Goal: Transaction & Acquisition: Obtain resource

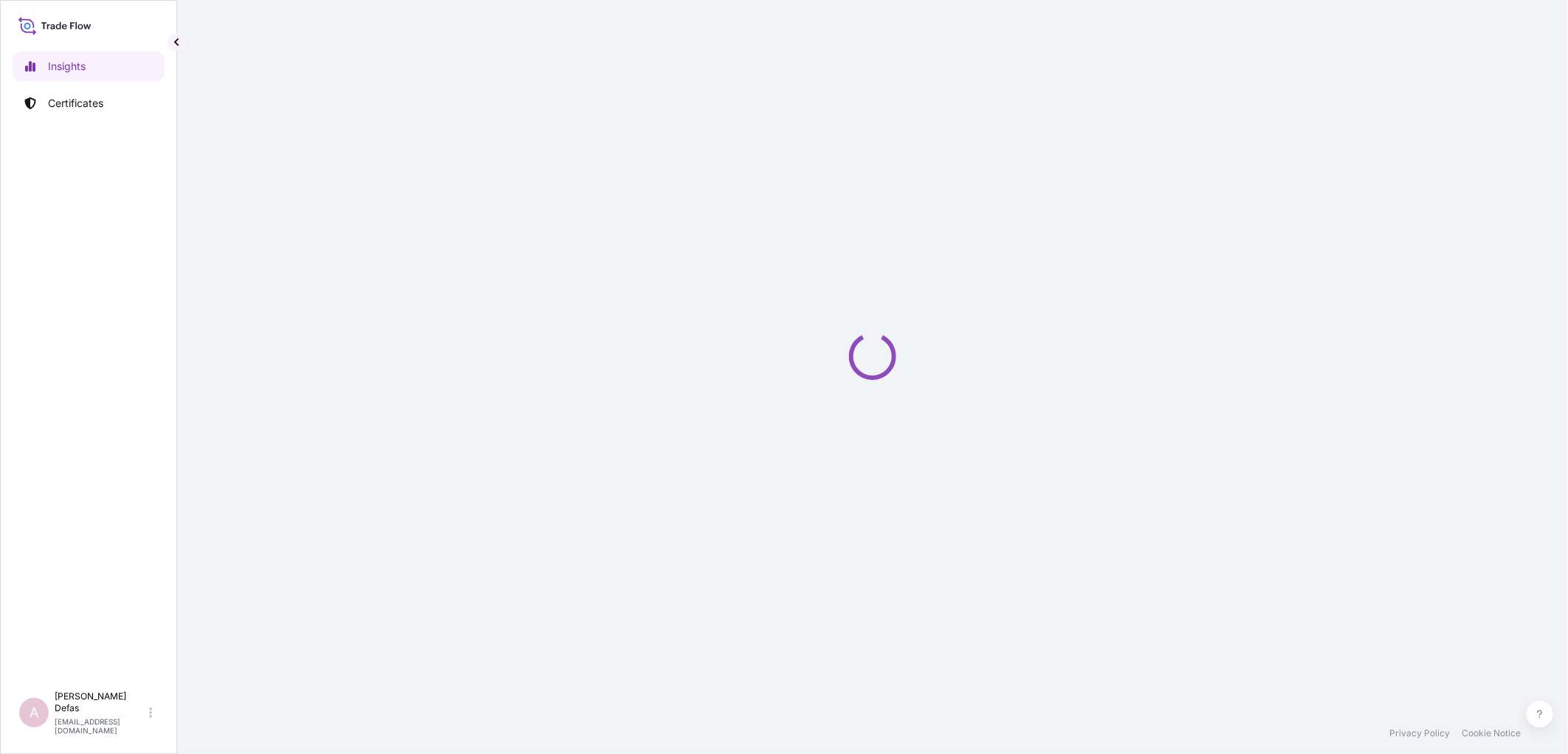
select select "2025"
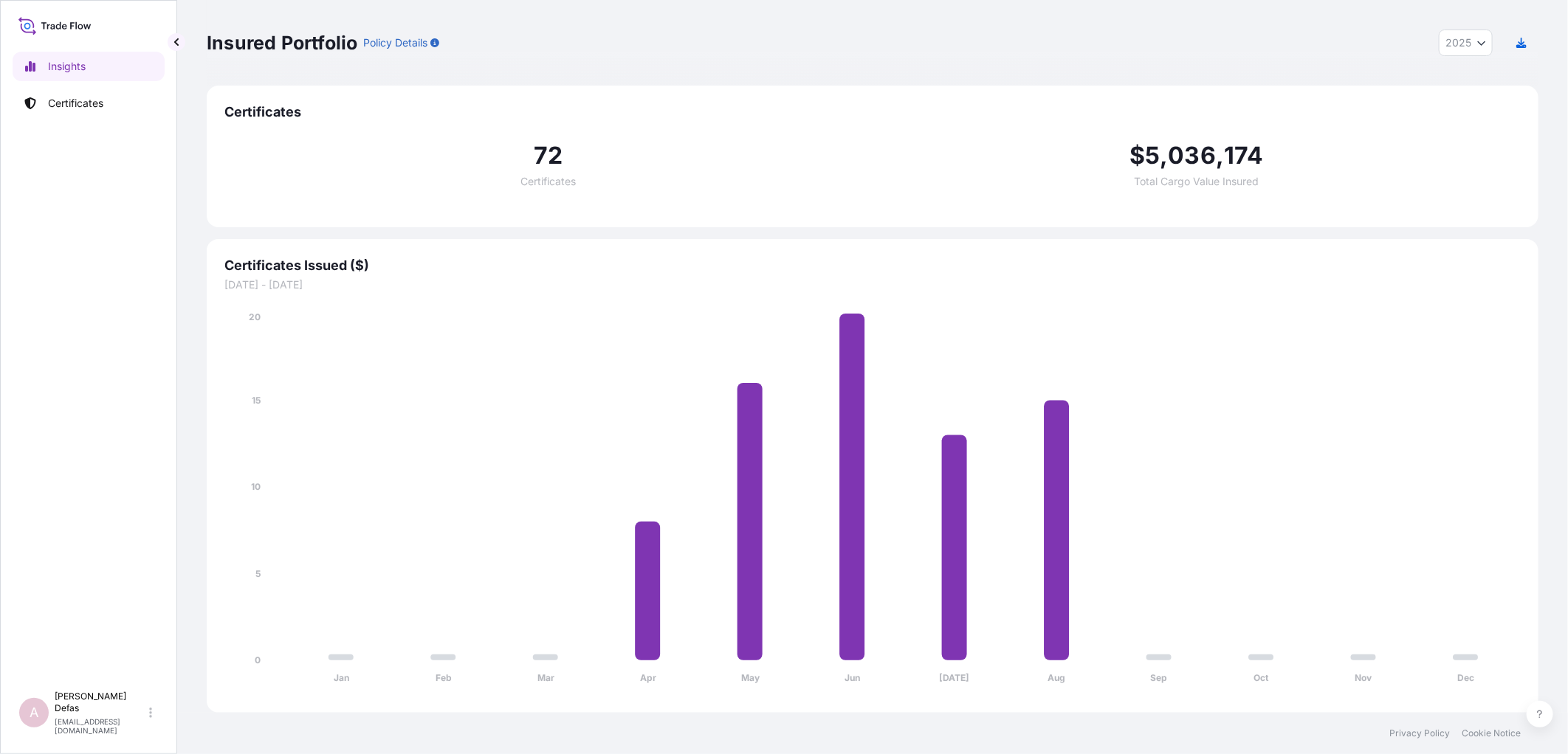
click at [95, 113] on link "Certificates" at bounding box center [88, 104] width 152 height 30
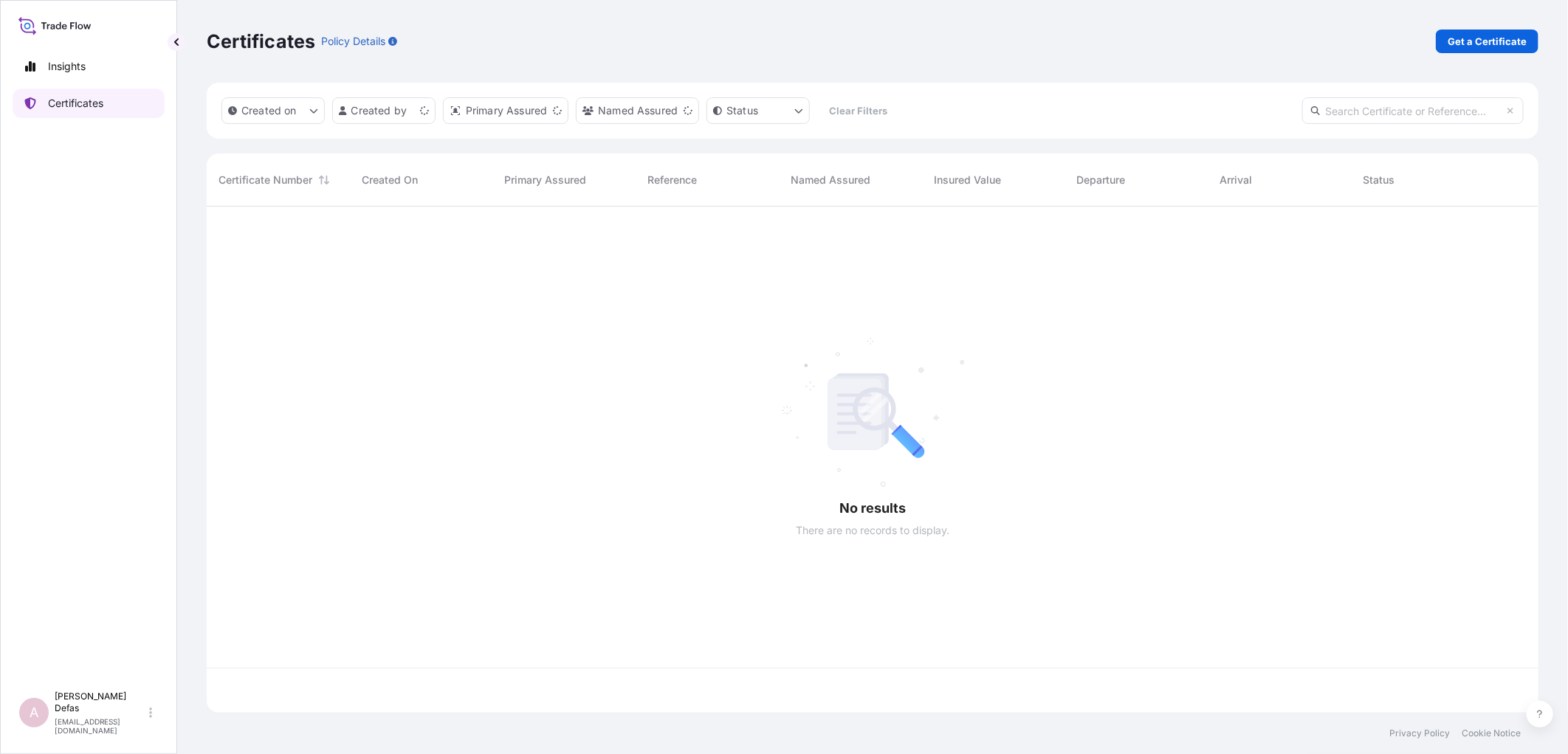
scroll to position [503, 1319]
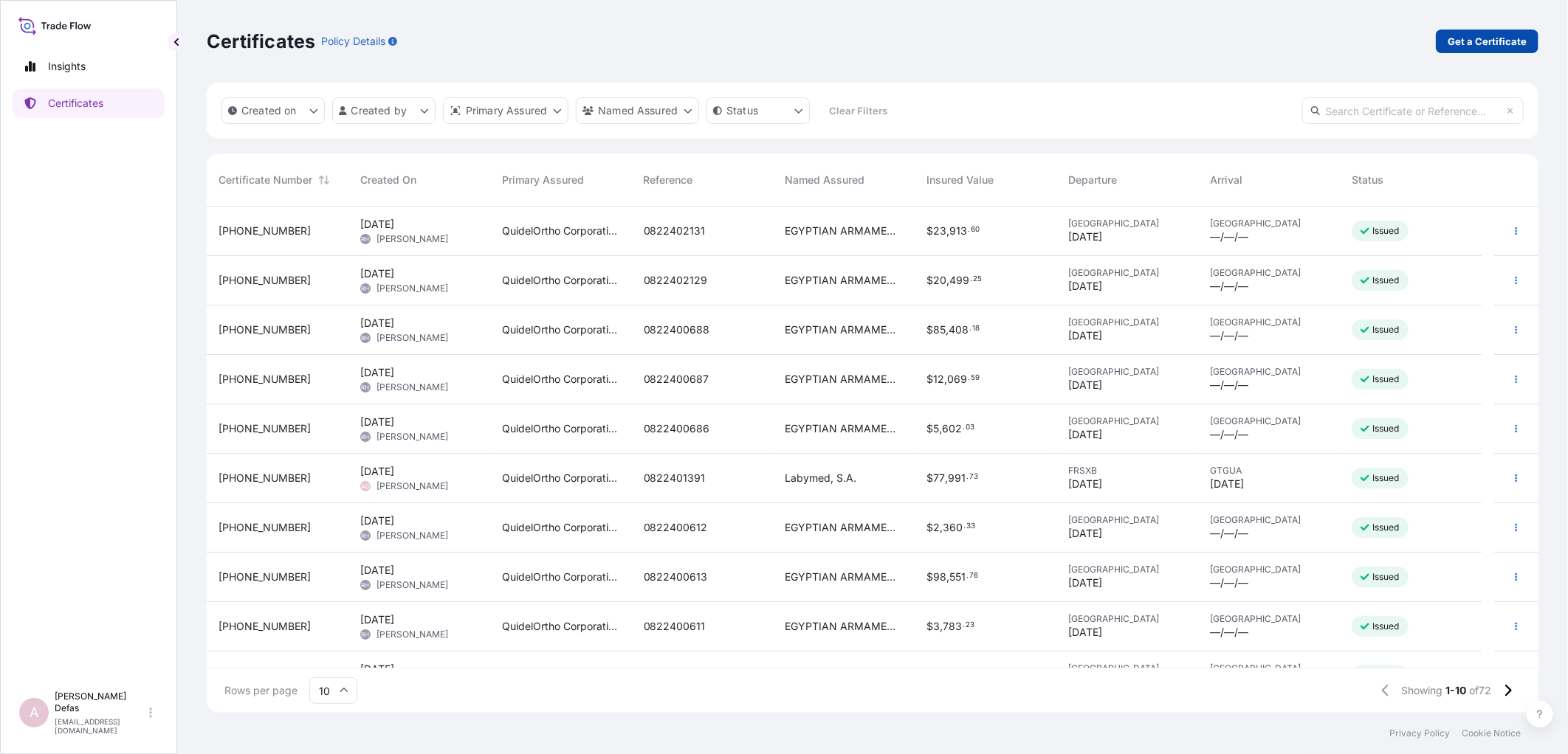
click at [1503, 35] on p "Get a Certificate" at bounding box center [1487, 41] width 79 height 15
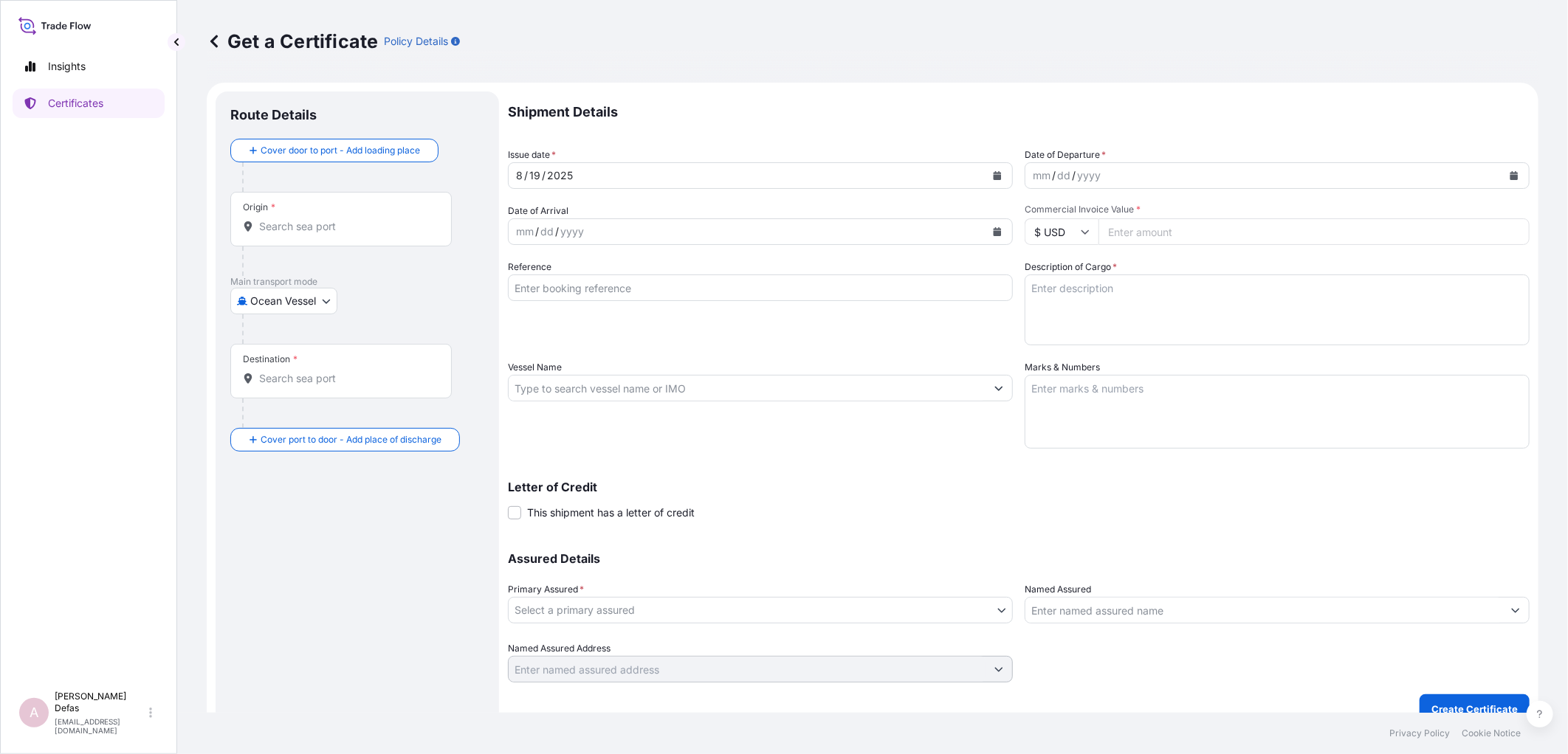
click at [266, 296] on body "Insights Certificates A Ariane Defas [EMAIL_ADDRESS][DOMAIN_NAME] Get a Certifi…" at bounding box center [784, 377] width 1568 height 754
click at [266, 334] on span "Air" at bounding box center [264, 339] width 13 height 15
select select "Air"
click at [271, 248] on div "Origin *" at bounding box center [341, 225] width 221 height 54
click at [271, 240] on input "Origin *" at bounding box center [346, 232] width 174 height 15
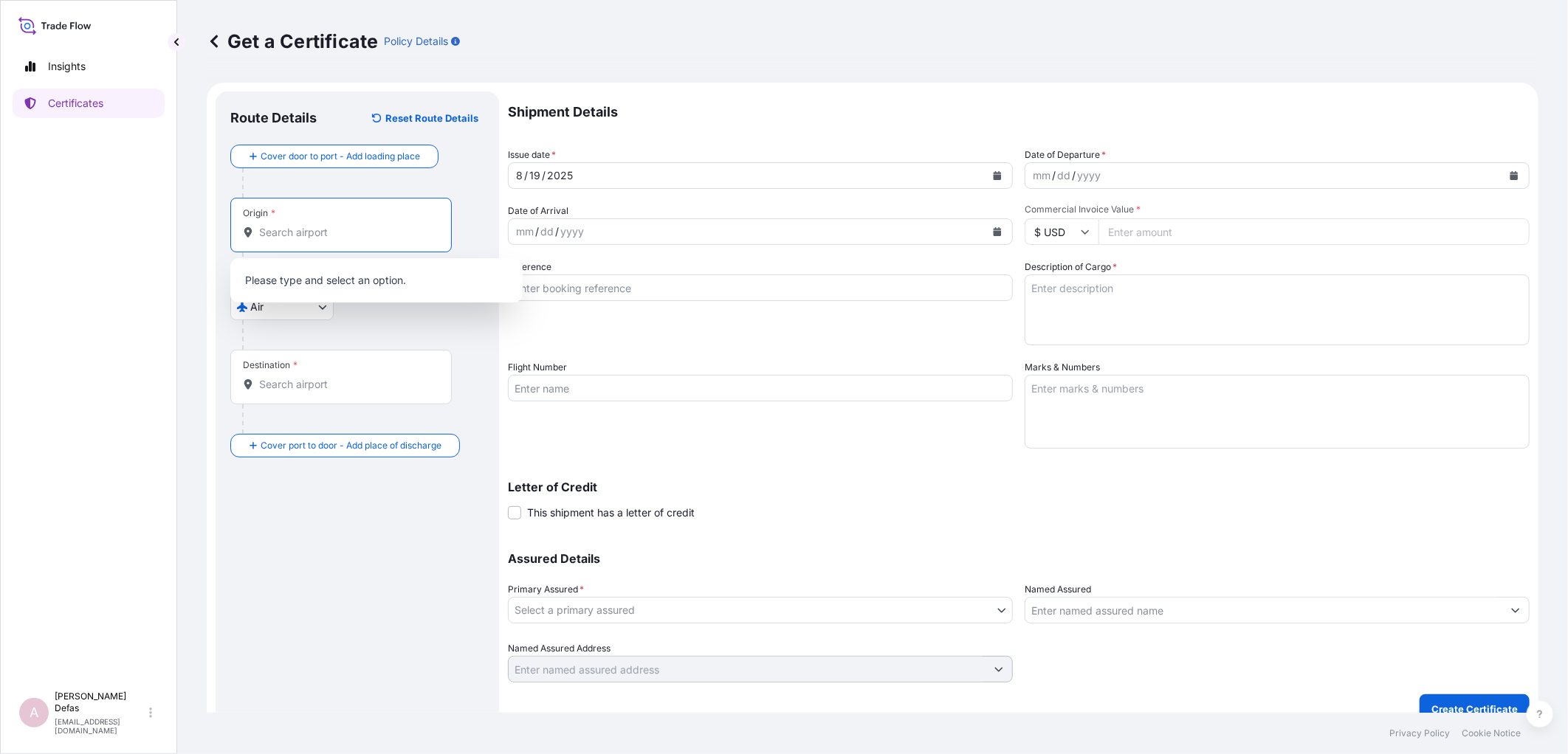
click at [276, 245] on div "Origin *" at bounding box center [341, 225] width 221 height 54
click at [276, 240] on input "Origin *" at bounding box center [346, 232] width 174 height 15
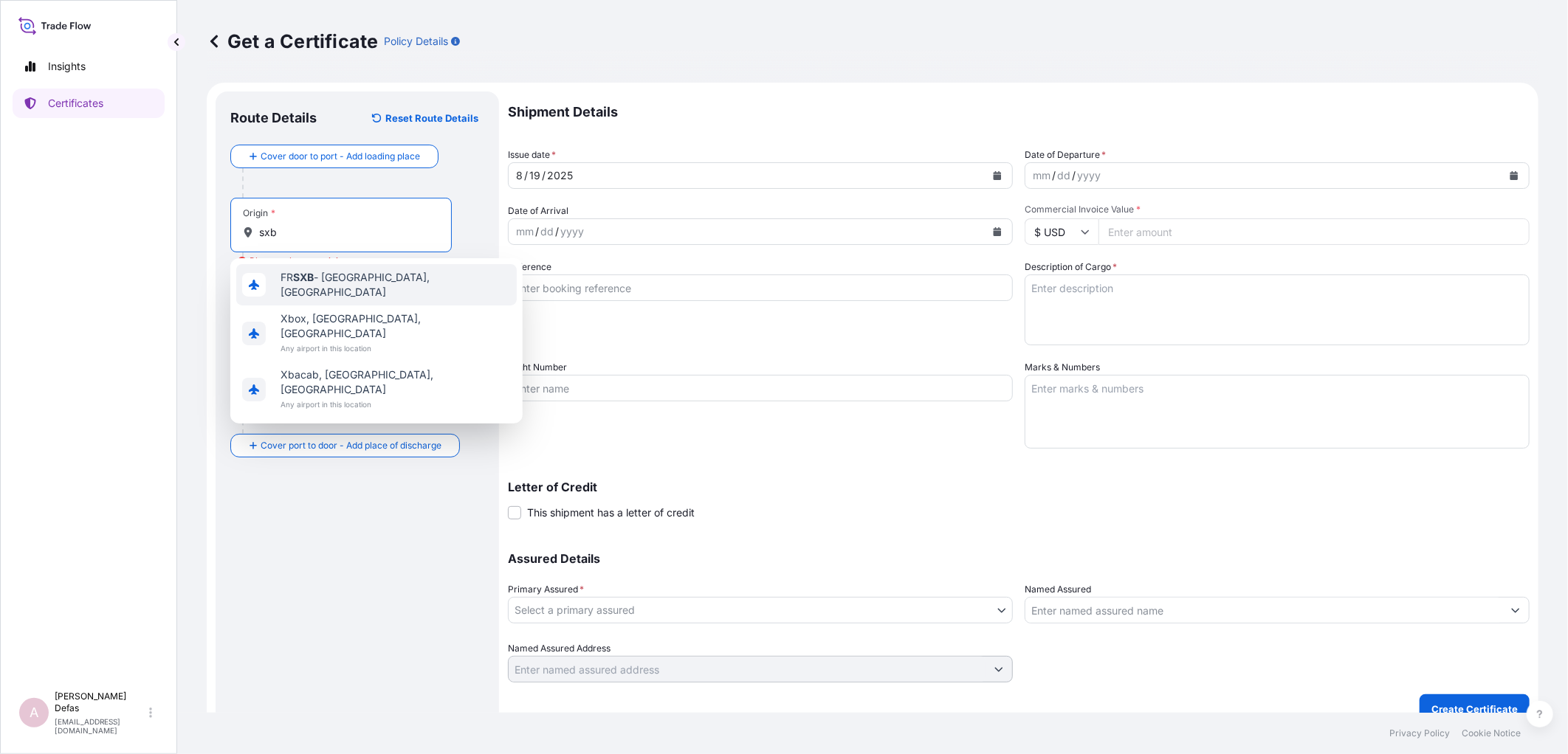
click at [279, 276] on div "FR SXB - [GEOGRAPHIC_DATA], [GEOGRAPHIC_DATA]" at bounding box center [376, 284] width 280 height 41
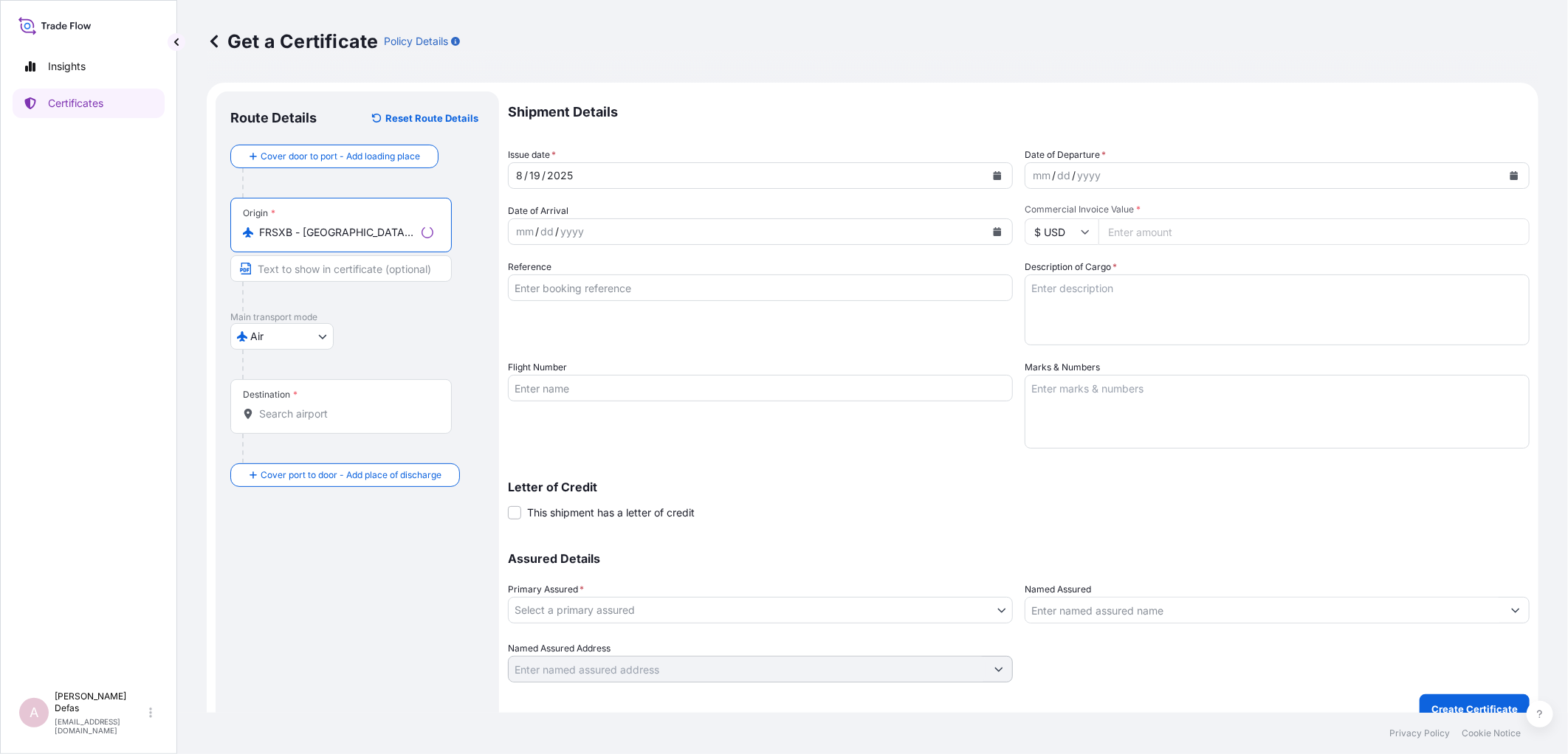
type input "FRSXB - [GEOGRAPHIC_DATA], [GEOGRAPHIC_DATA]"
click at [294, 408] on input "Destination *" at bounding box center [346, 413] width 174 height 15
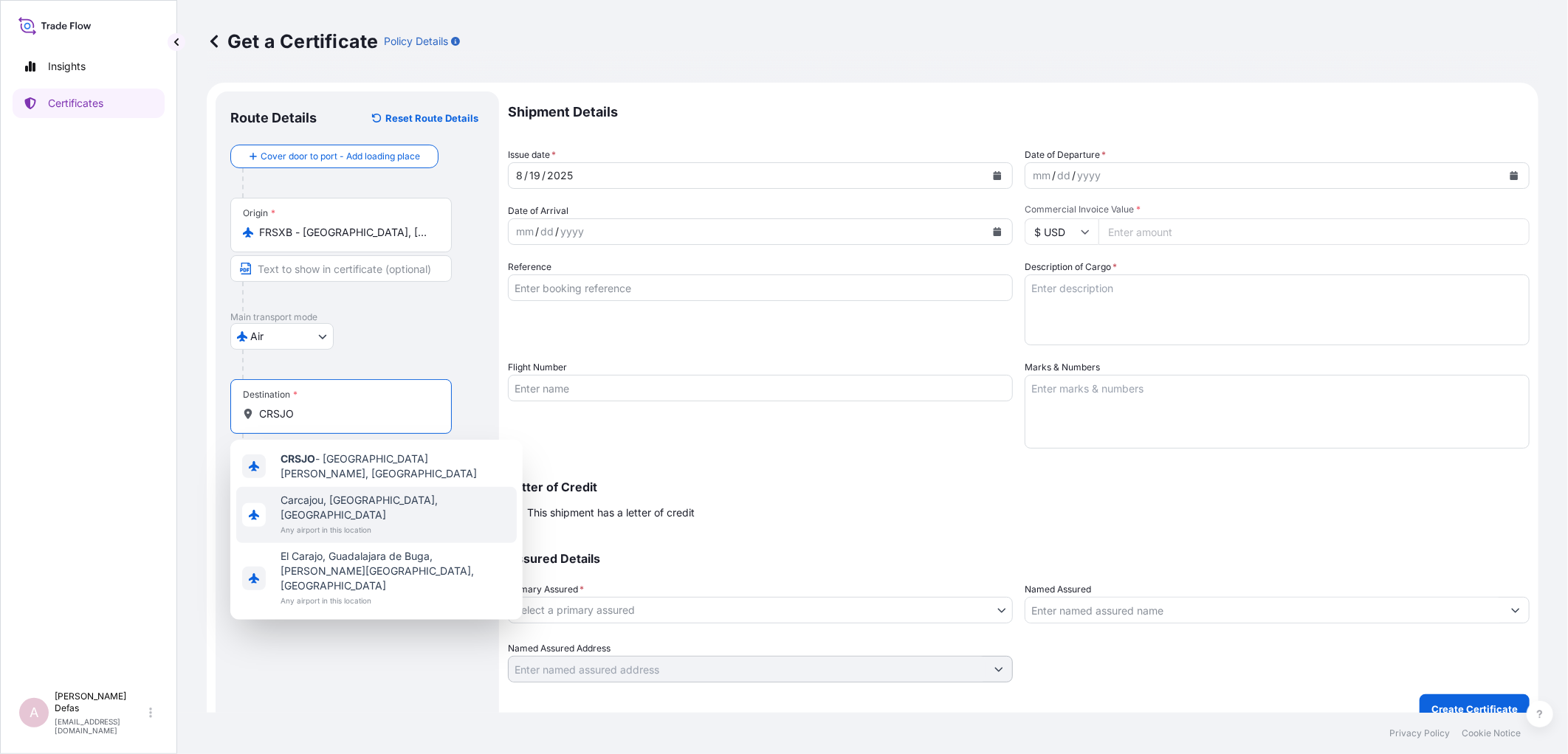
click at [295, 470] on div "CRSJO - [GEOGRAPHIC_DATA][PERSON_NAME], [GEOGRAPHIC_DATA]" at bounding box center [376, 466] width 280 height 41
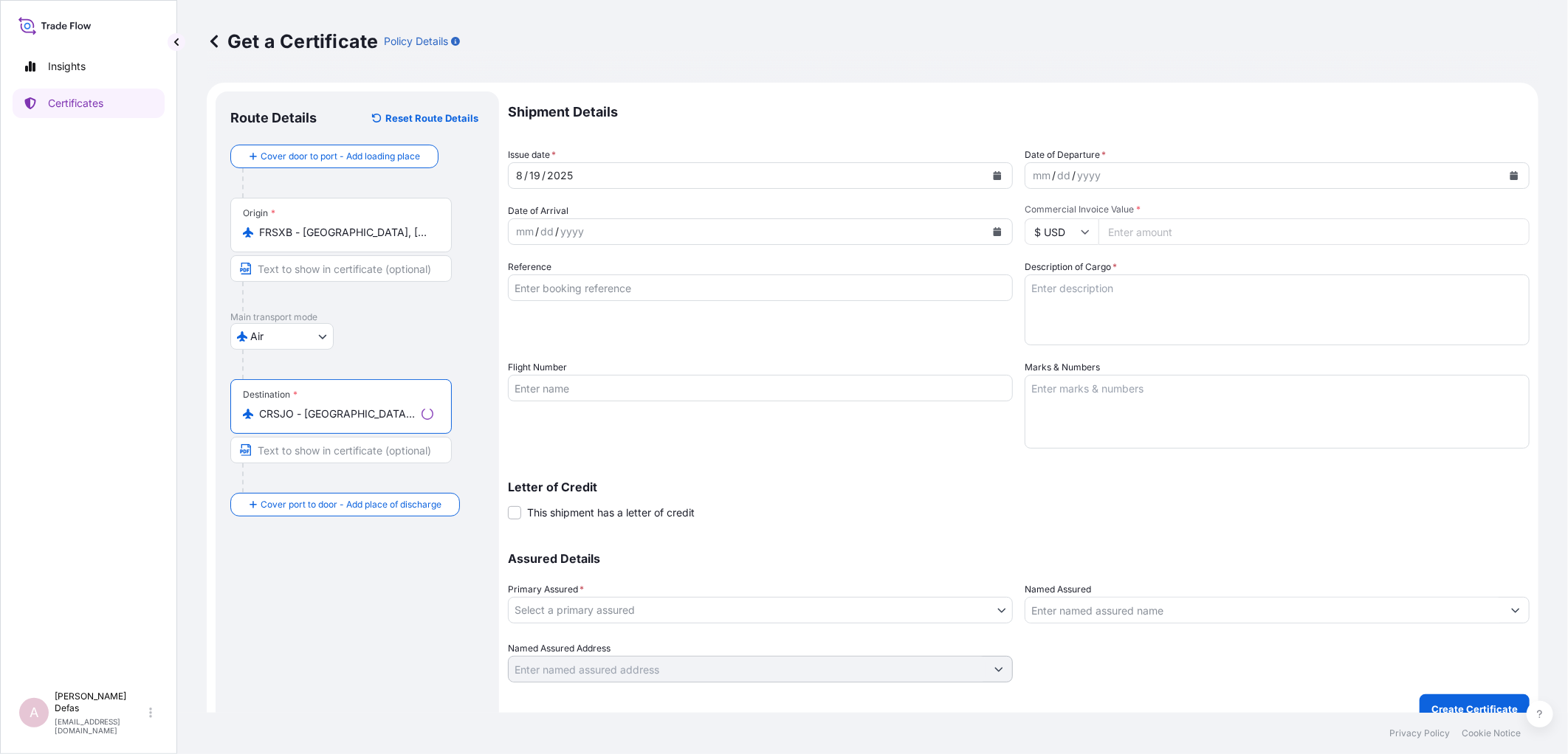
type input "CRSJO - [GEOGRAPHIC_DATA][PERSON_NAME], [GEOGRAPHIC_DATA]"
click at [577, 308] on div "Reference" at bounding box center [759, 303] width 505 height 86
click at [578, 294] on input "Reference" at bounding box center [759, 288] width 505 height 26
paste input "0822406852"
type input "0822406852"
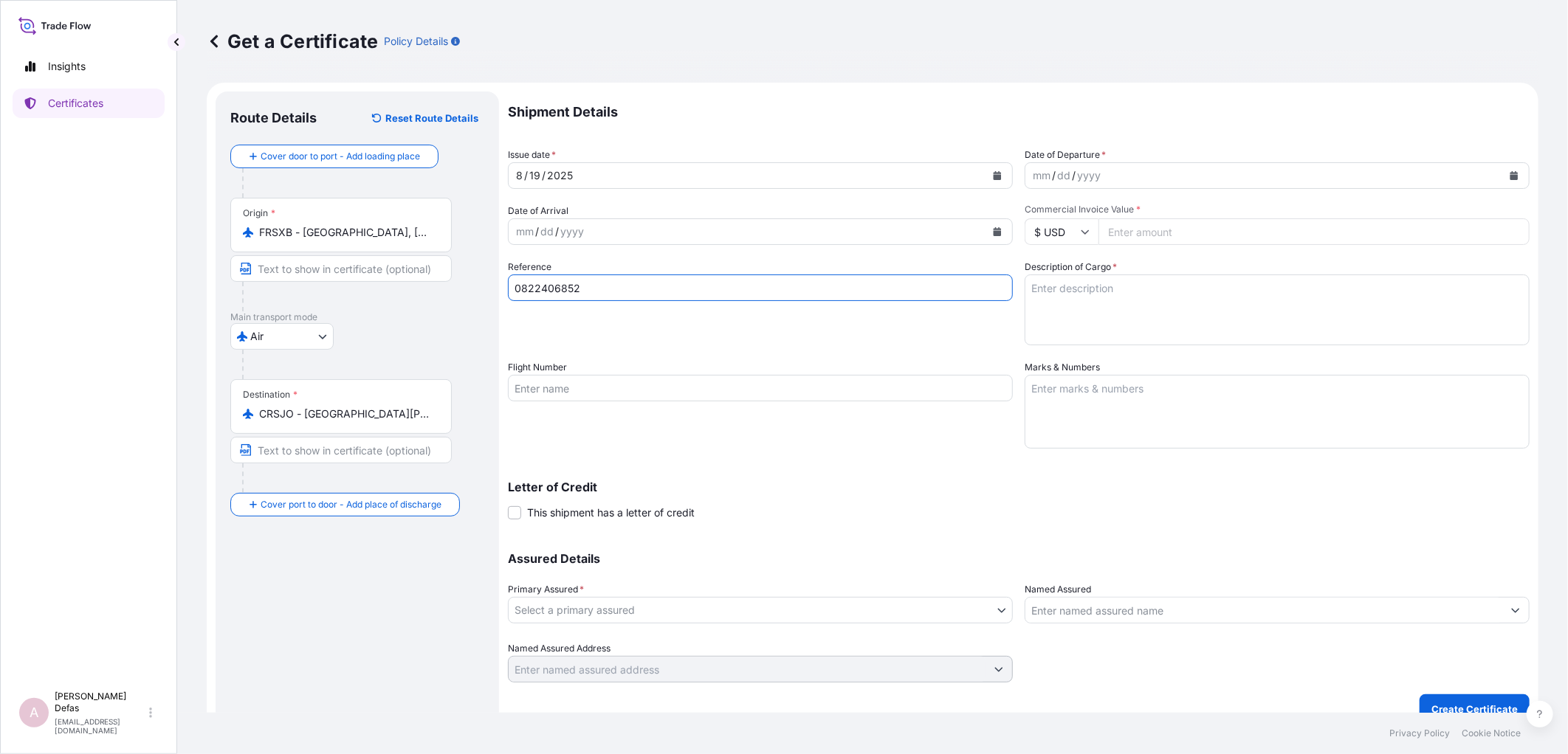
click at [1031, 180] on div "mm" at bounding box center [1041, 176] width 21 height 18
click at [524, 236] on div "mm" at bounding box center [525, 232] width 21 height 18
click at [1086, 298] on textarea "Description of Cargo *" at bounding box center [1277, 310] width 505 height 71
type textarea "Pharmaceutical Diagnostics Kits"
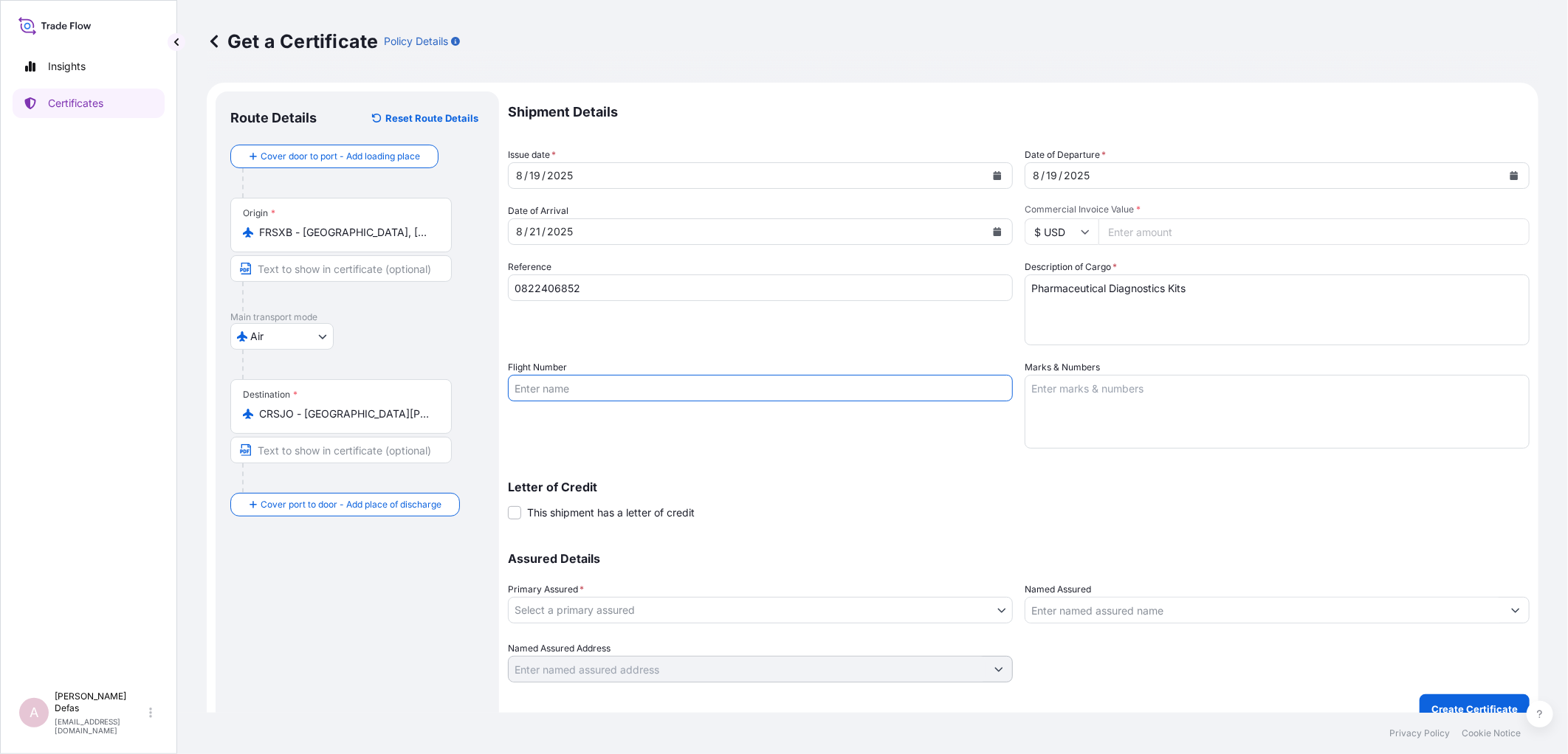
click at [512, 399] on input "Flight Number" at bounding box center [759, 388] width 505 height 26
paste input "AF0430"
type input "AF0430"
click at [1154, 392] on textarea "Marks & Numbers" at bounding box center [1277, 412] width 505 height 74
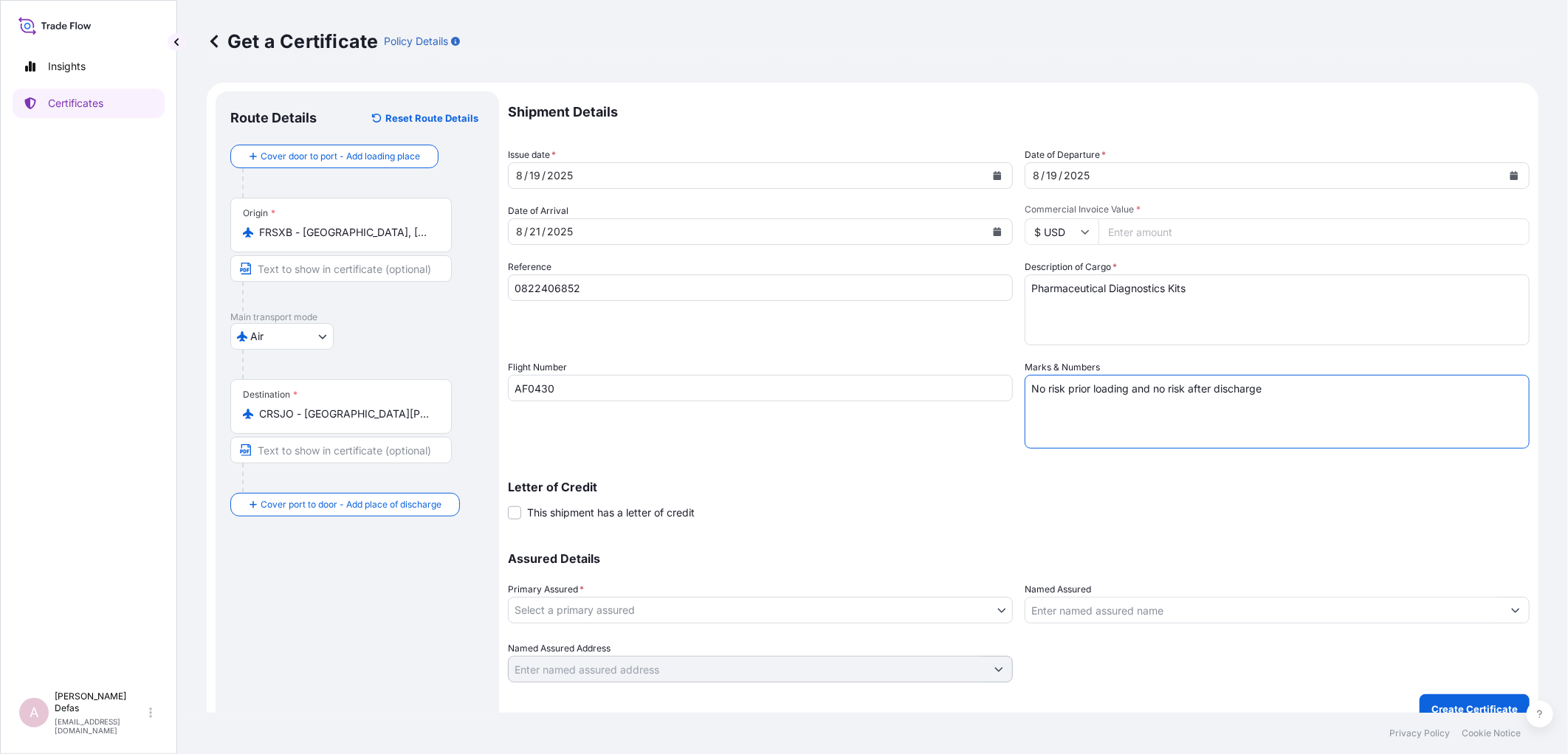
type textarea "No risk prior loading and no risk after discharge"
drag, startPoint x: 594, startPoint y: 277, endPoint x: 513, endPoint y: 290, distance: 82.0
click at [514, 291] on input "0822406852" at bounding box center [759, 288] width 505 height 26
click at [1163, 233] on input "Commercial Invoice Value *" at bounding box center [1313, 232] width 431 height 26
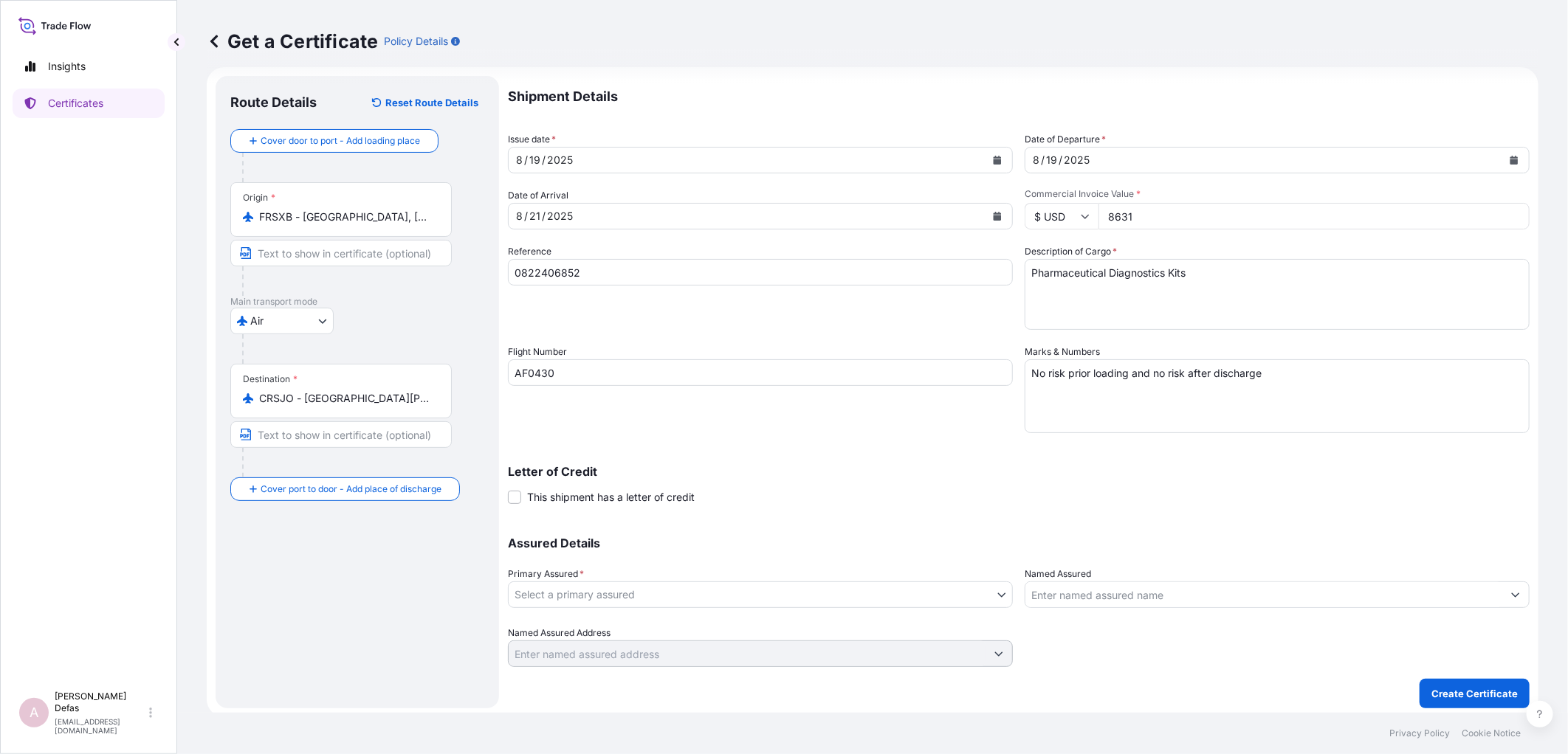
scroll to position [19, 0]
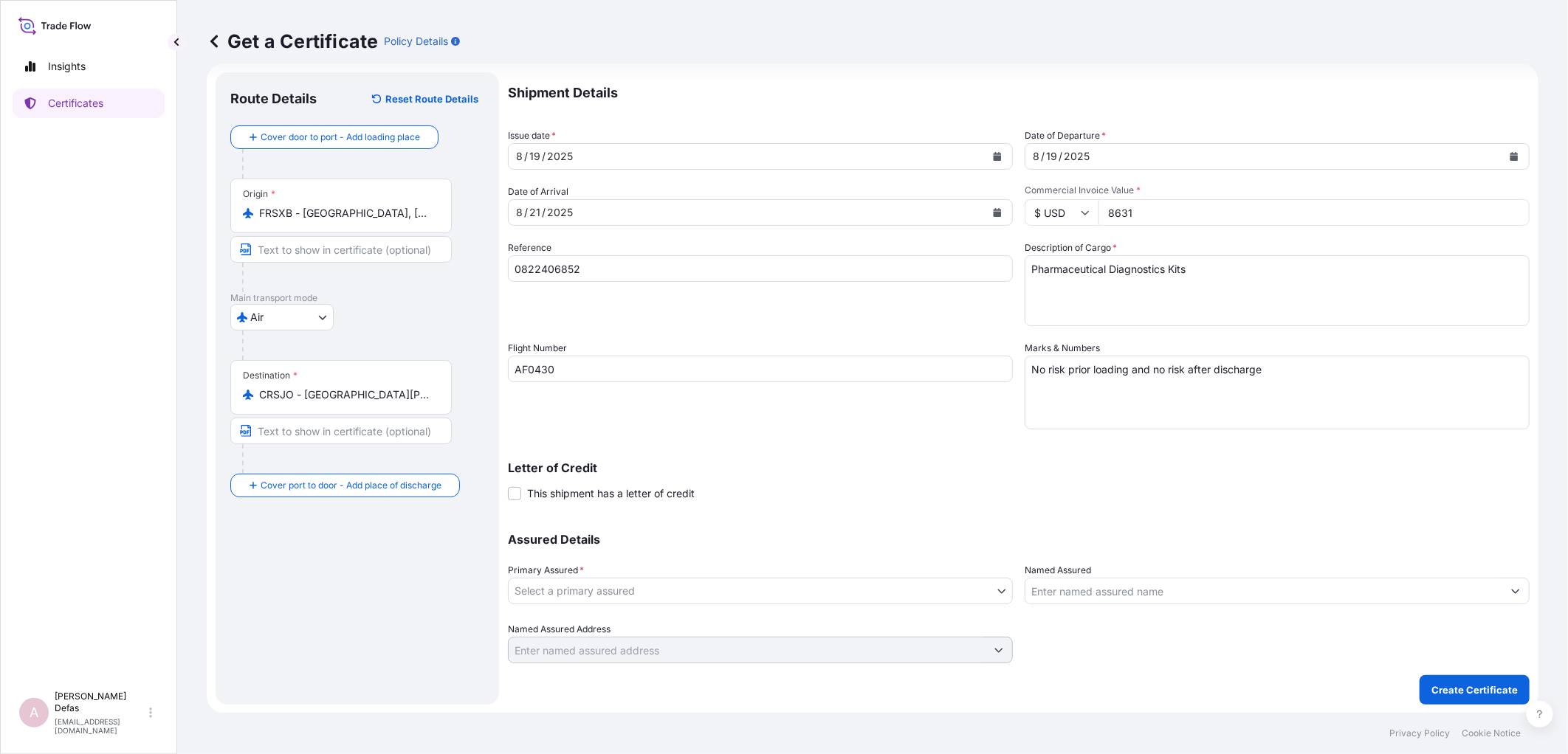
type input "8631"
click at [581, 578] on body "Insights Certificates A Ariane Defas [EMAIL_ADDRESS][DOMAIN_NAME] Get a Certifi…" at bounding box center [784, 377] width 1568 height 754
click at [572, 610] on div "QuidelOrtho Corporation" at bounding box center [757, 628] width 499 height 39
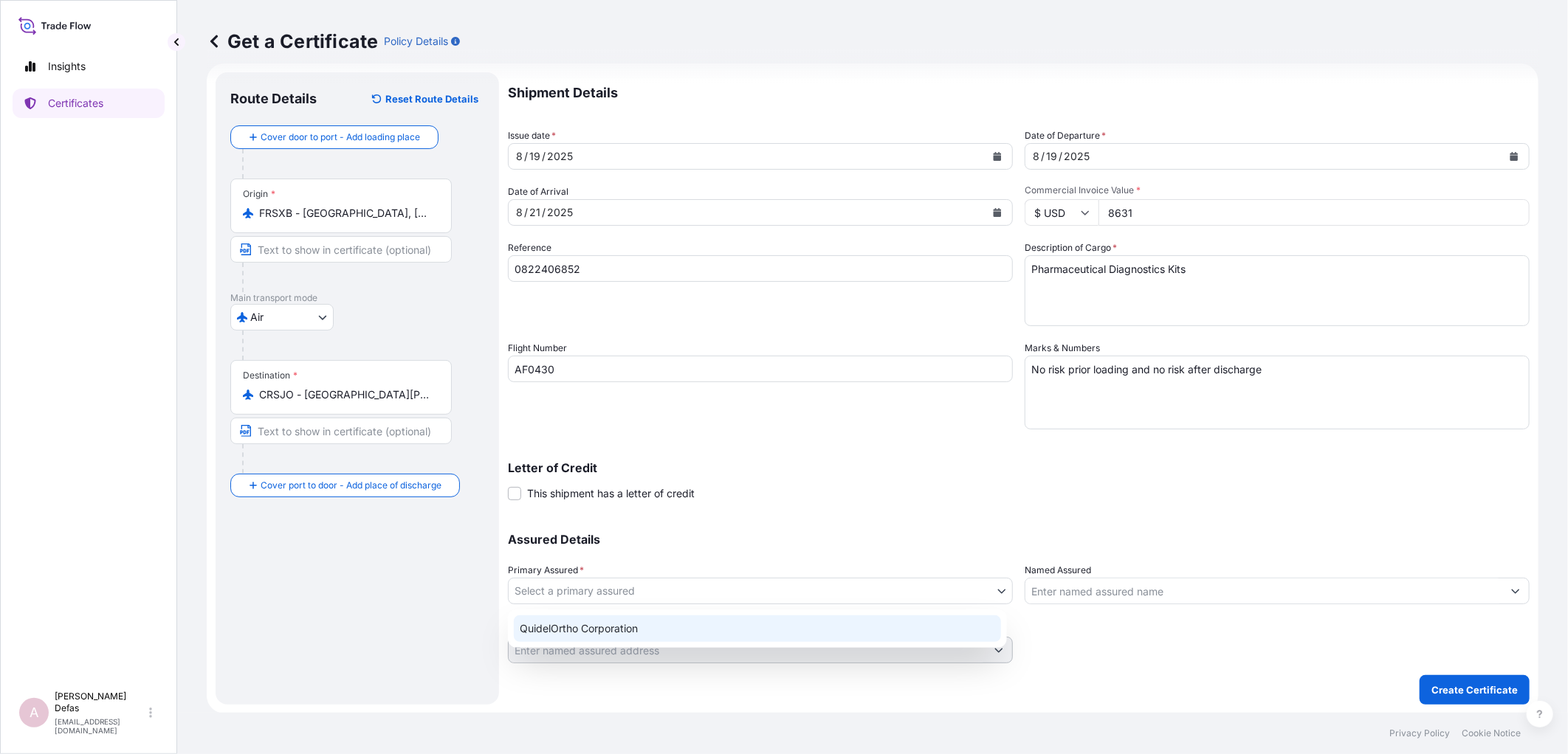
click at [573, 621] on div "QuidelOrtho Corporation" at bounding box center [757, 628] width 487 height 26
select select "31549"
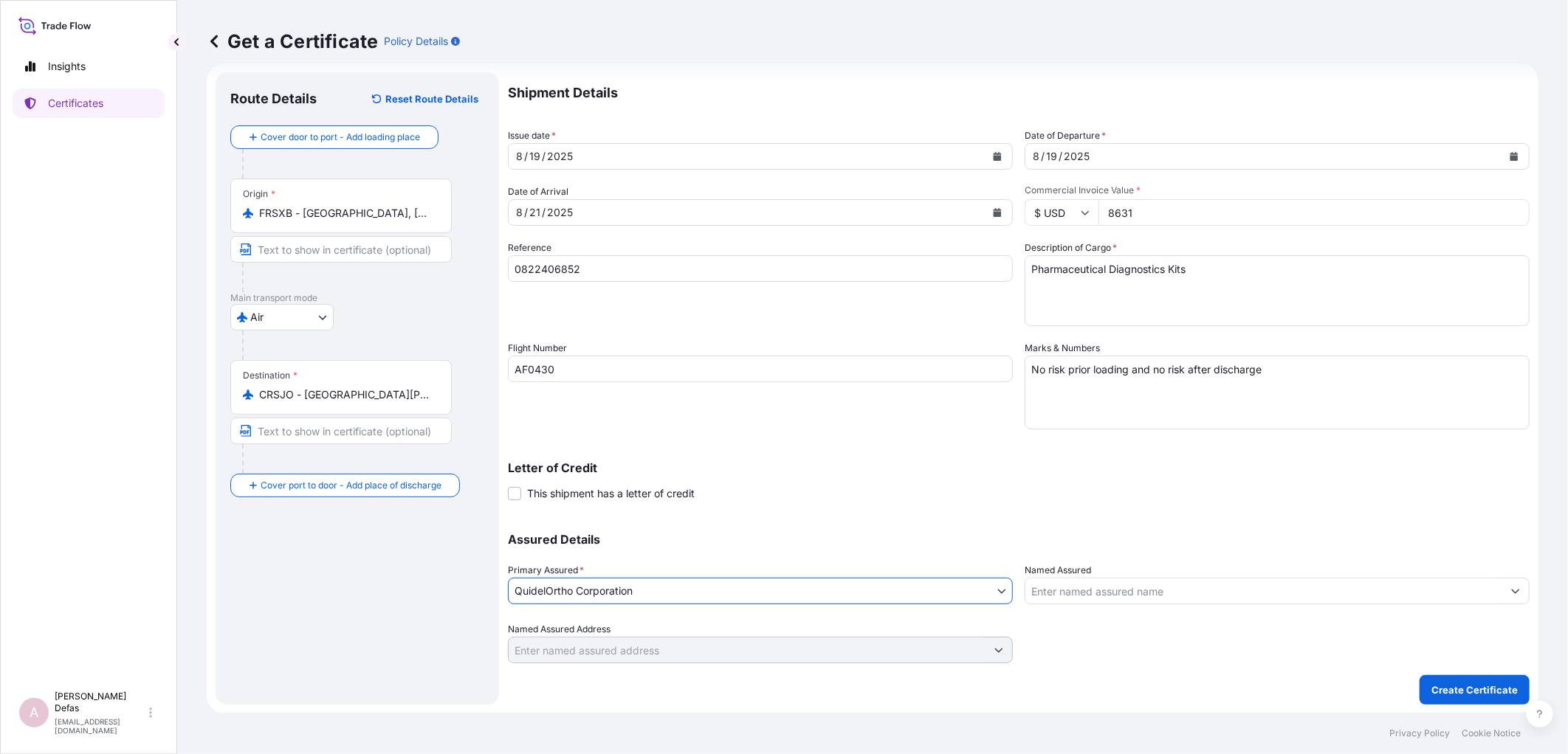
click at [1049, 591] on input "Named Assured" at bounding box center [1263, 591] width 477 height 26
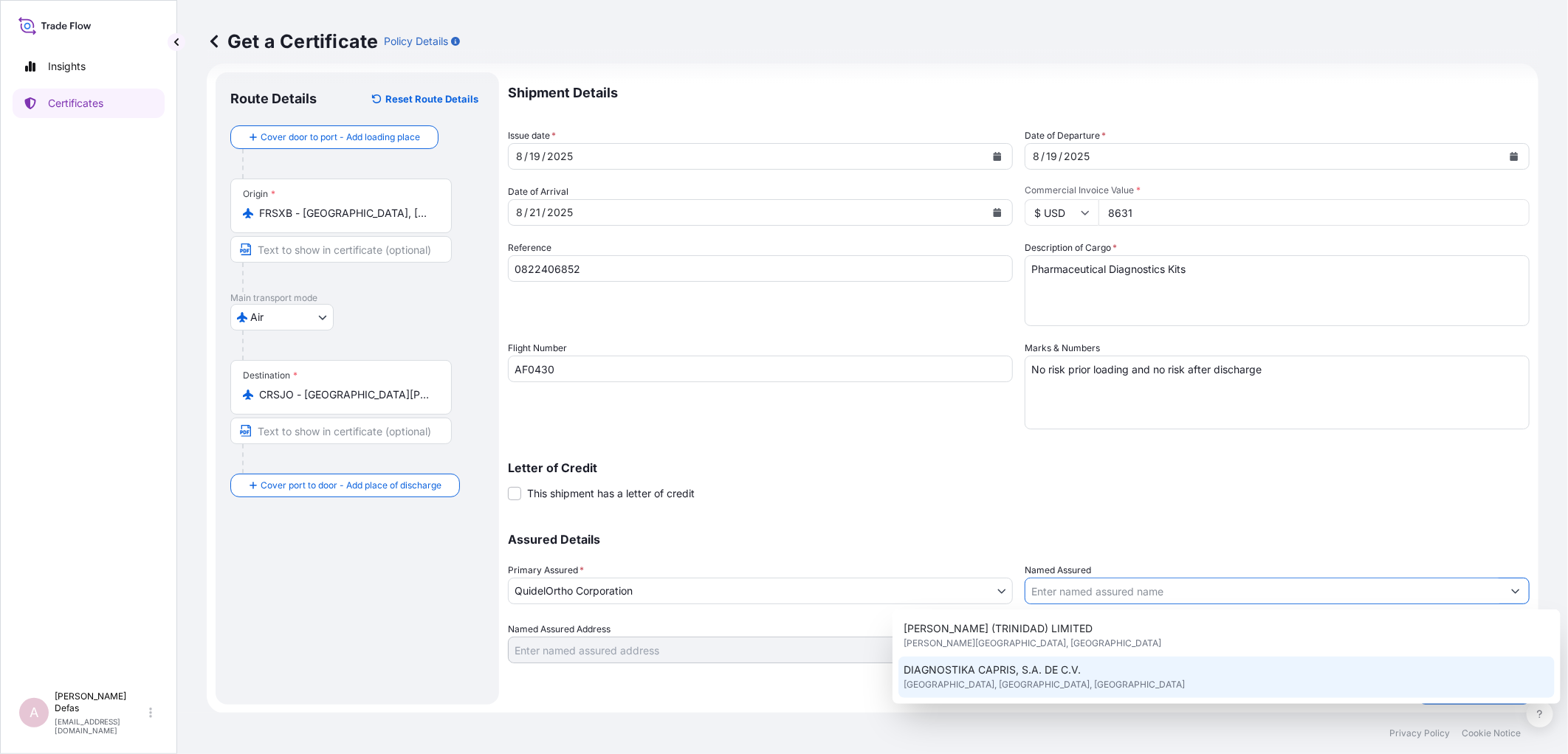
click at [1035, 674] on span "DIAGNOSTIKA CAPRIS, S.A. DE C.V." at bounding box center [993, 670] width 177 height 15
type input "DIAGNOSTIKA CAPRIS, S.A. DE C.V."
type input "[STREET_ADDRESS]"
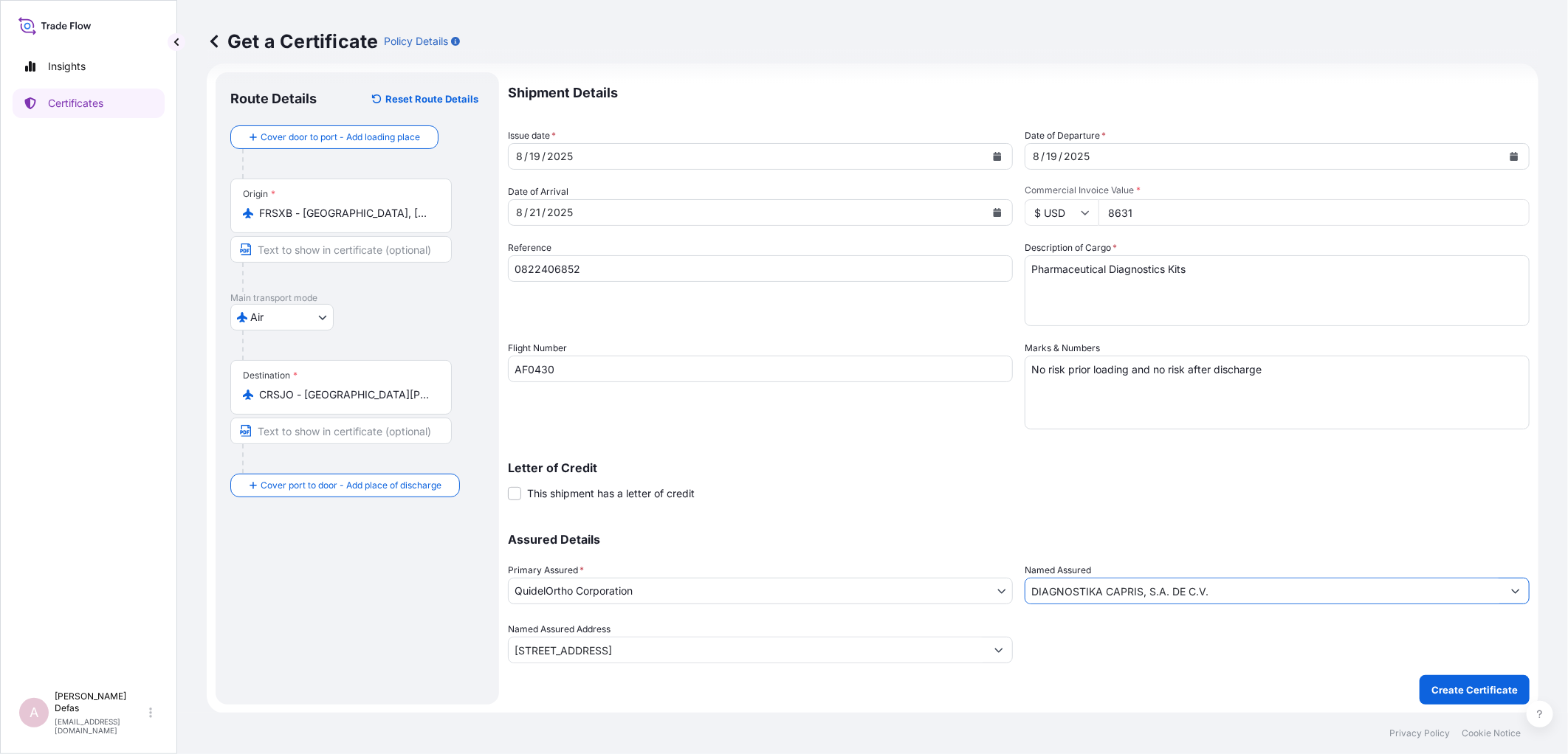
click at [1081, 591] on input "DIAGNOSTIKA CAPRIS, S.A. DE C.V." at bounding box center [1263, 591] width 477 height 26
click at [1512, 587] on button "Show suggestions" at bounding box center [1515, 591] width 26 height 26
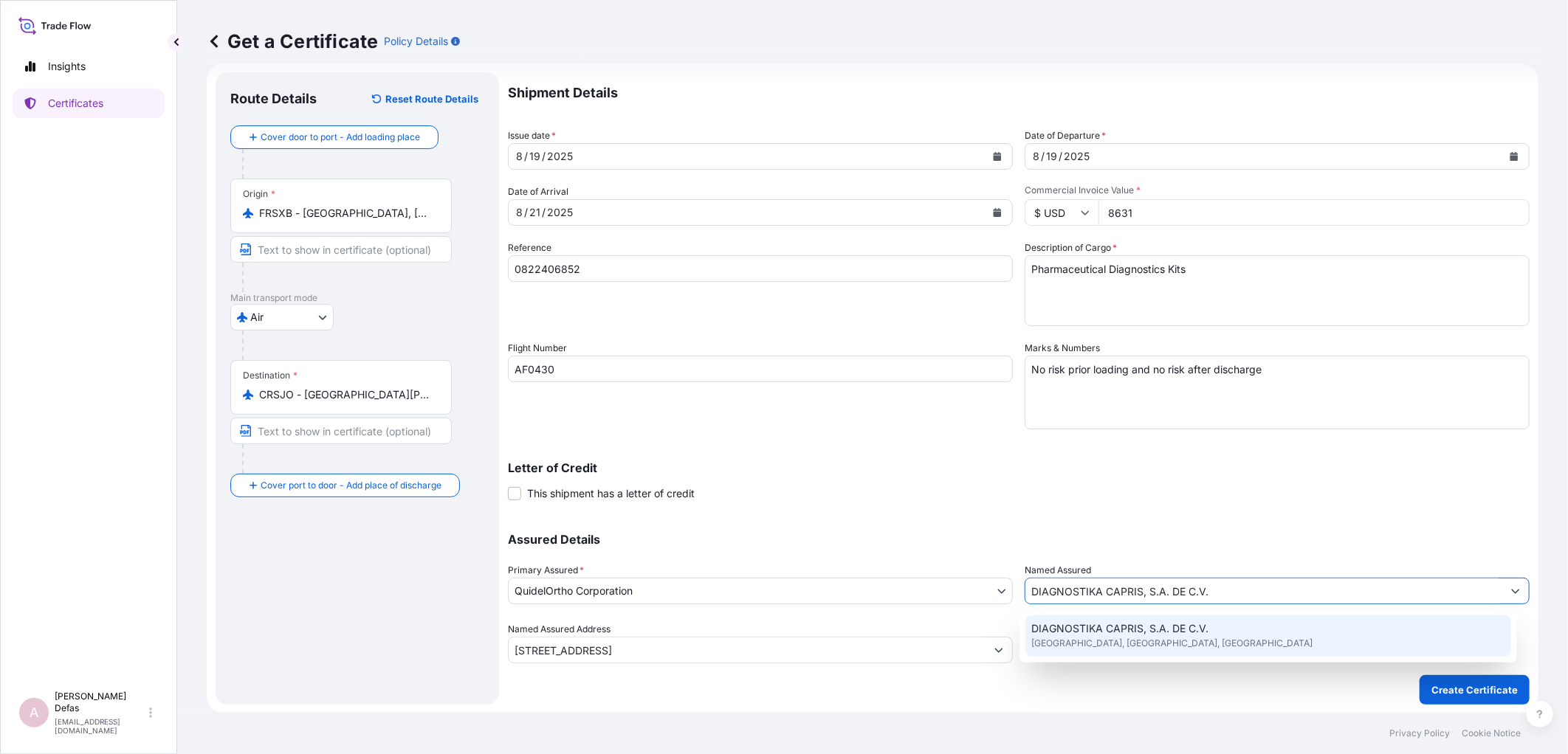
drag, startPoint x: 1213, startPoint y: 591, endPoint x: 976, endPoint y: 591, distance: 237.0
click at [976, 591] on div "Assured Details Primary Assured * QuidelOrtho Corporation QuidelOrtho Corporati…" at bounding box center [1018, 590] width 1022 height 147
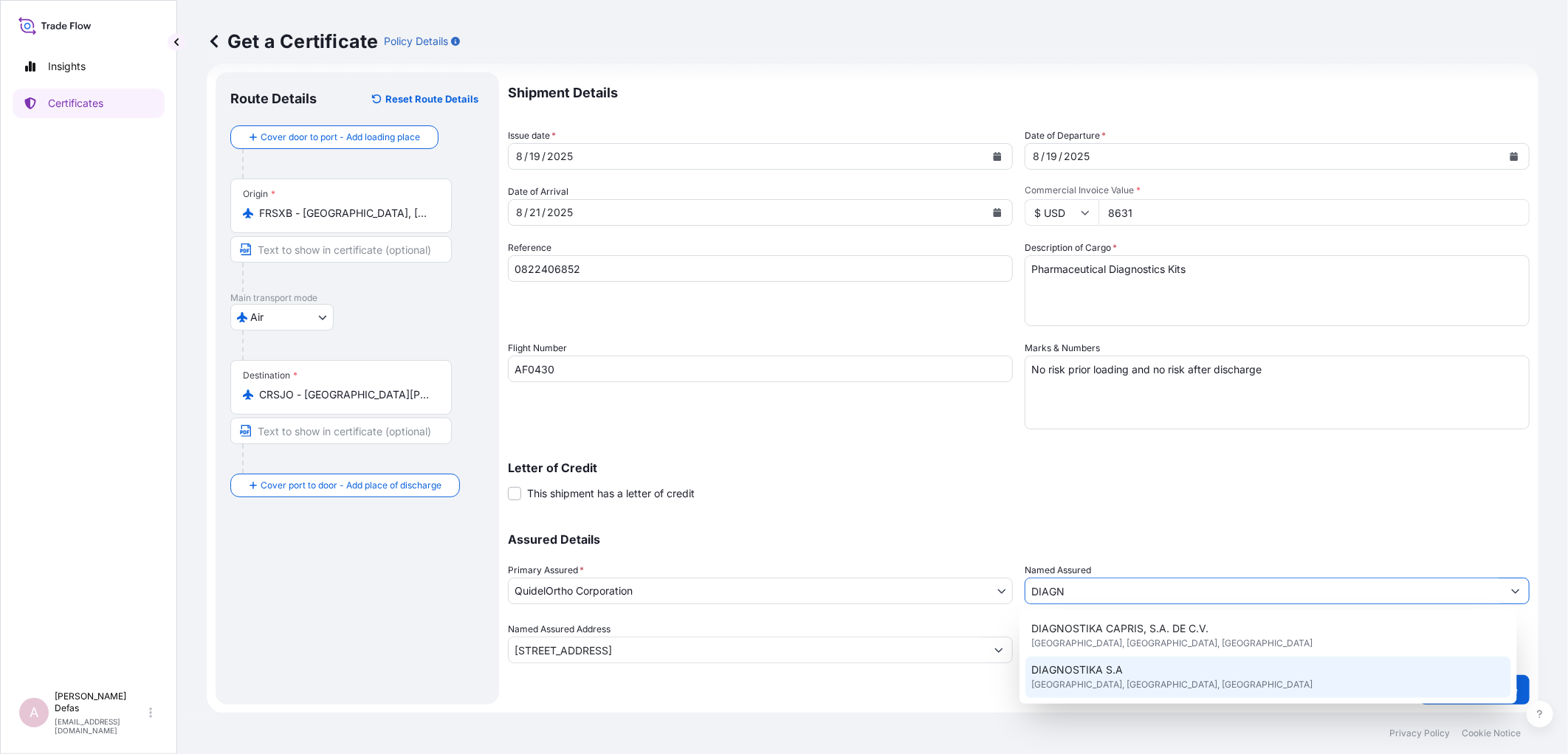
click at [1057, 667] on span "DIAGNOSTIKA S.A" at bounding box center [1076, 670] width 91 height 15
type input "DIAGNOSTIKA S.A"
type input "[GEOGRAPHIC_DATA][PERSON_NAME], [GEOGRAPHIC_DATA], [GEOGRAPHIC_DATA]"
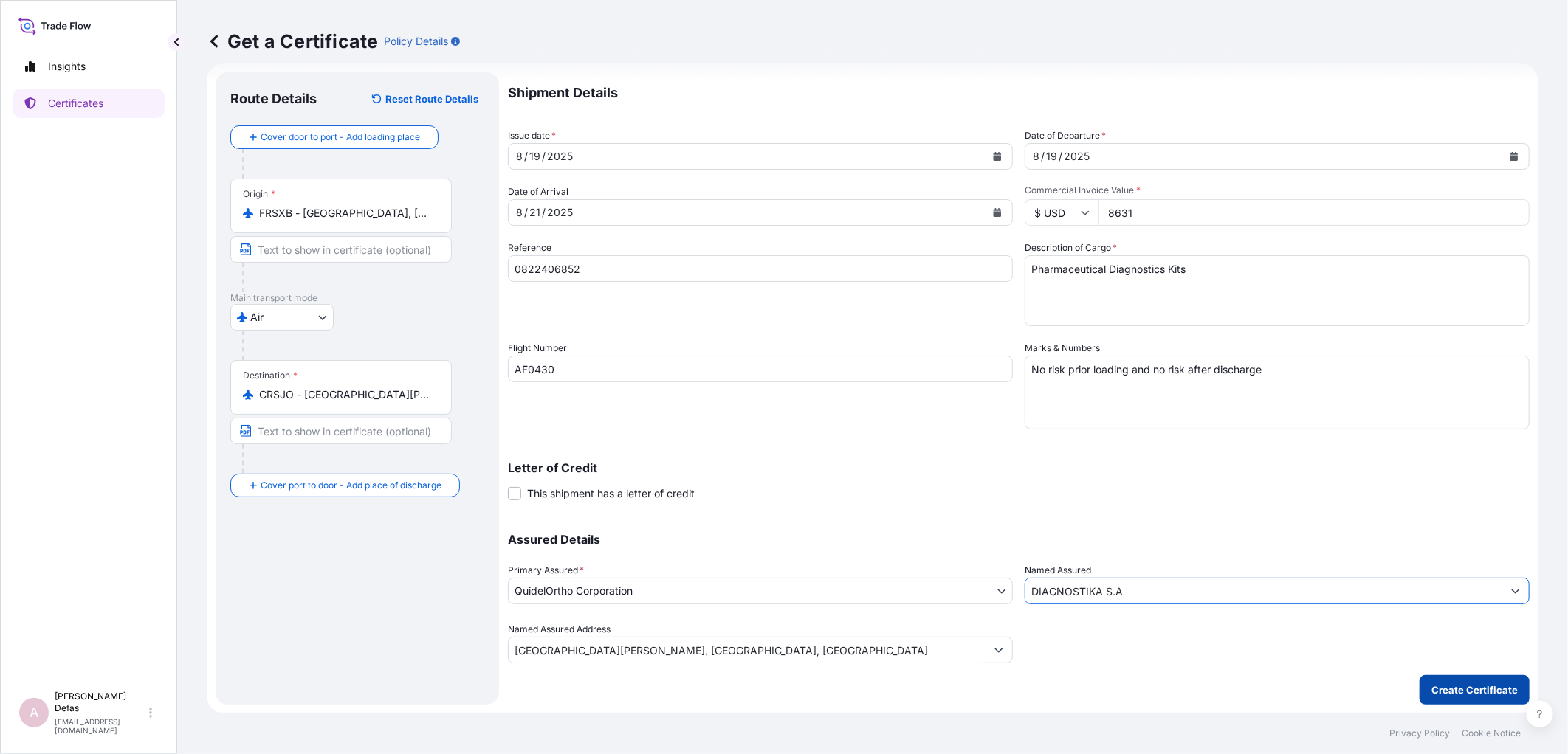
type input "DIAGNOSTIKA S.A"
click at [1435, 683] on p "Create Certificate" at bounding box center [1474, 690] width 86 height 15
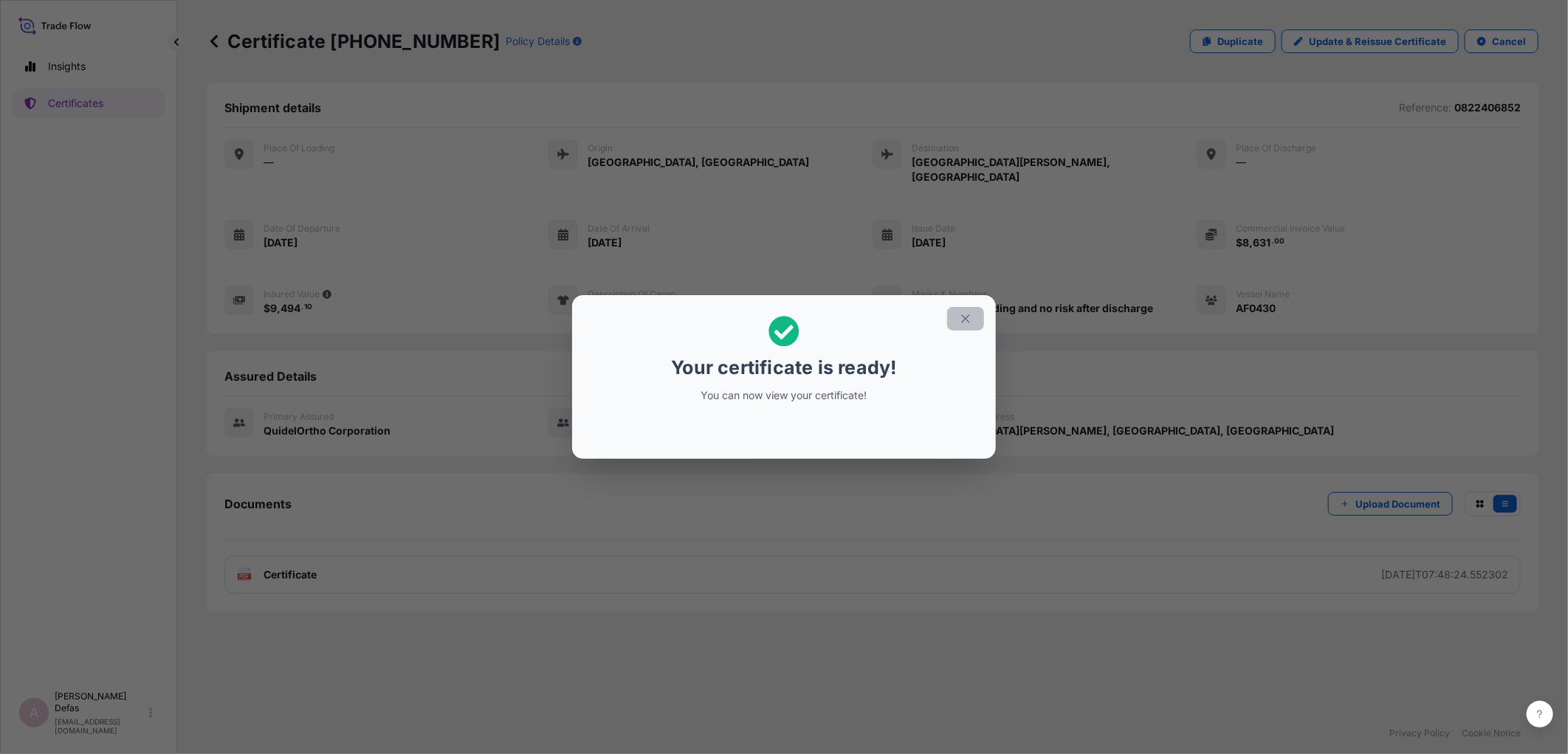
click at [972, 322] on button "button" at bounding box center [966, 319] width 37 height 24
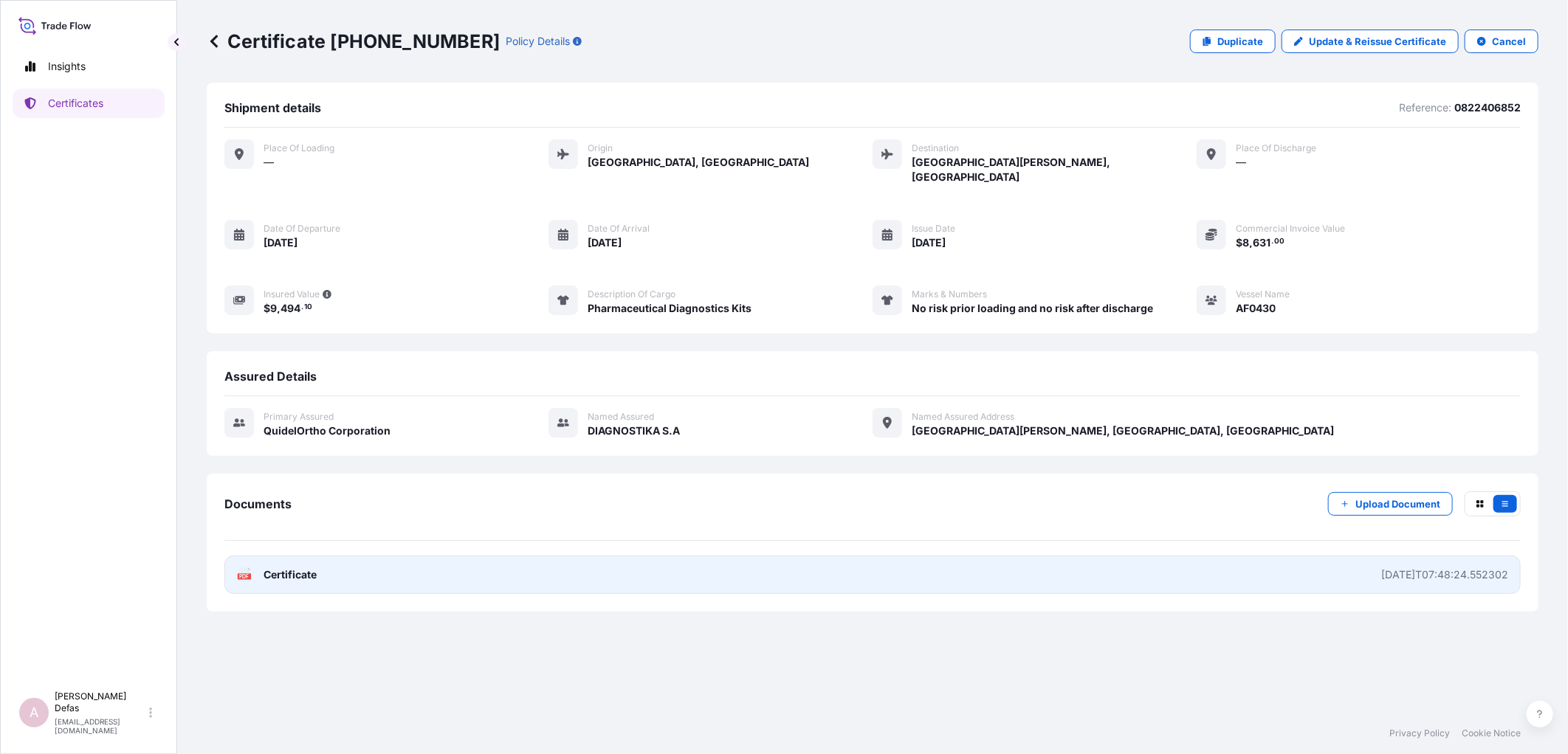
click at [514, 561] on link "PDF Certificate [DATE]T07:48:24.552302" at bounding box center [873, 575] width 1296 height 39
